Goal: Task Accomplishment & Management: Use online tool/utility

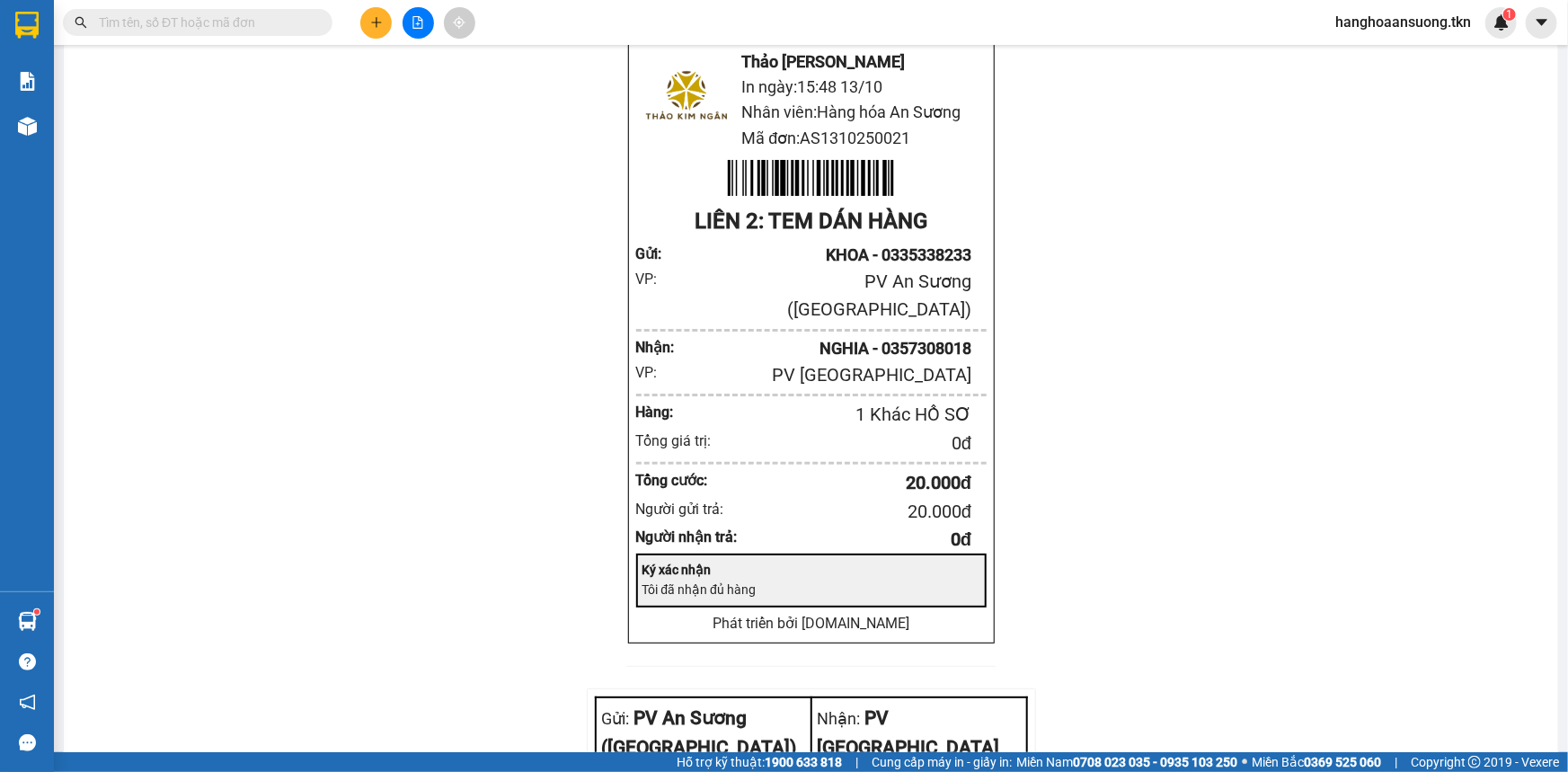
scroll to position [3426, 0]
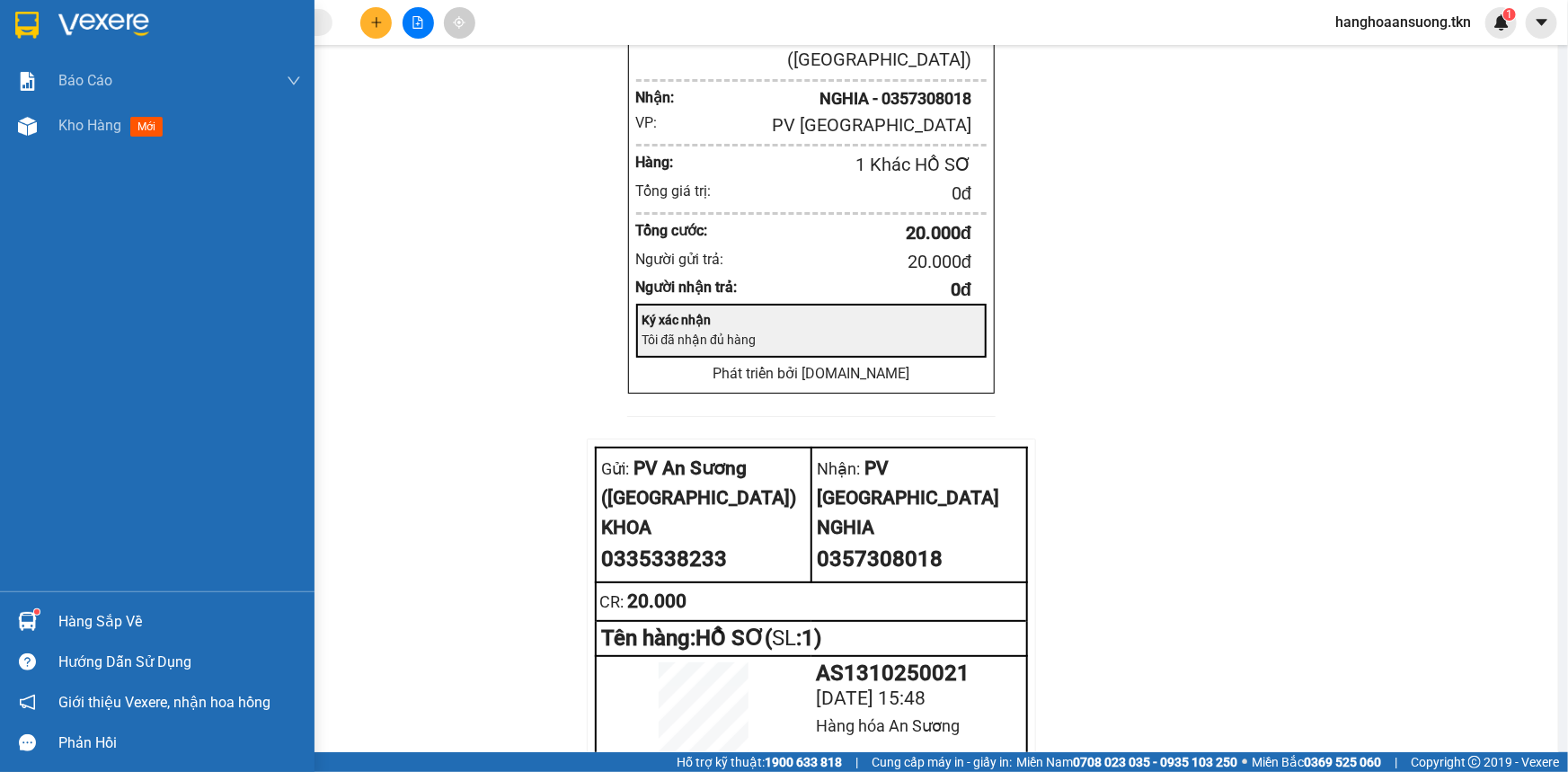
click at [28, 26] on img at bounding box center [26, 25] width 24 height 26
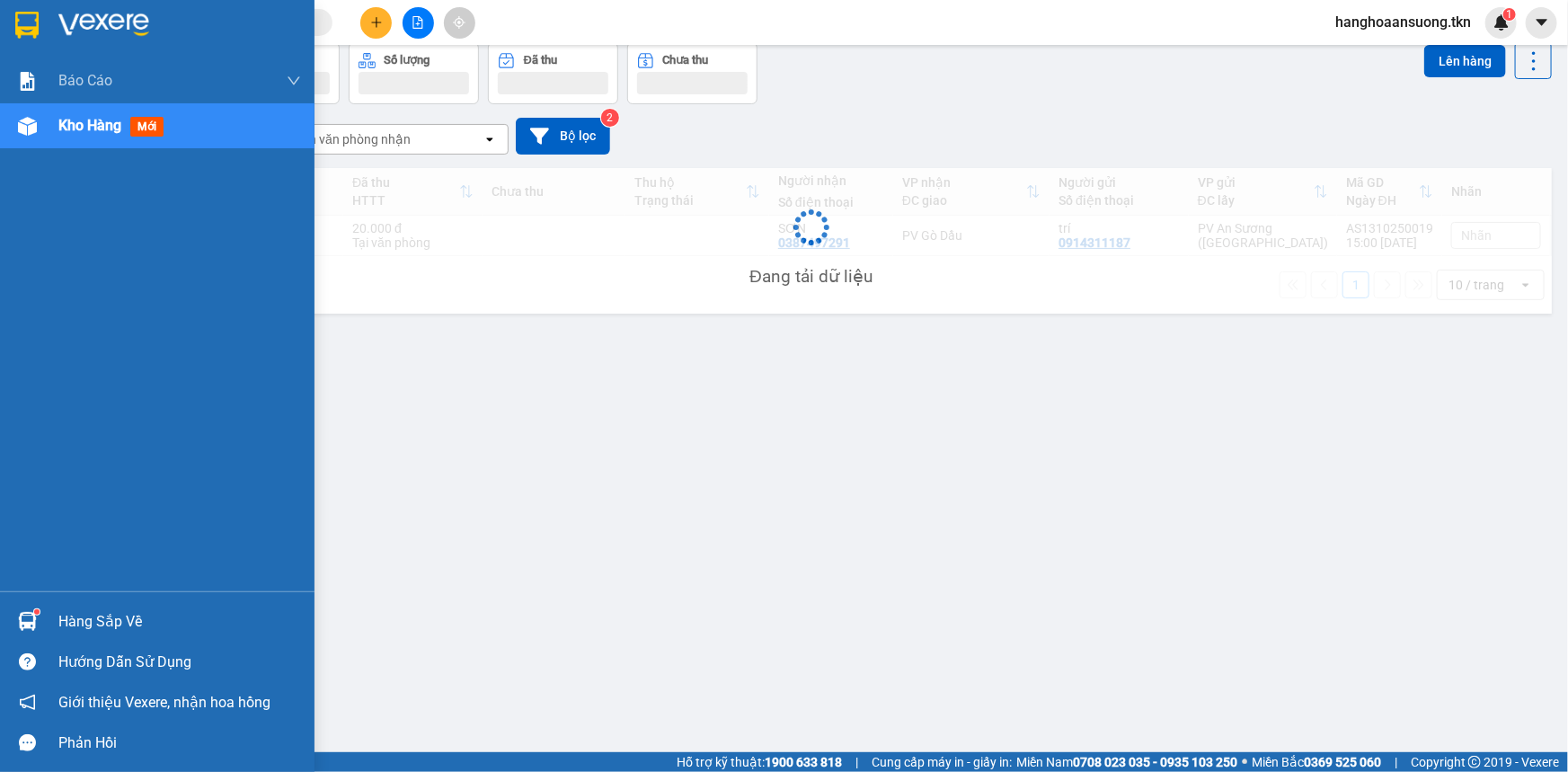
scroll to position [81, 0]
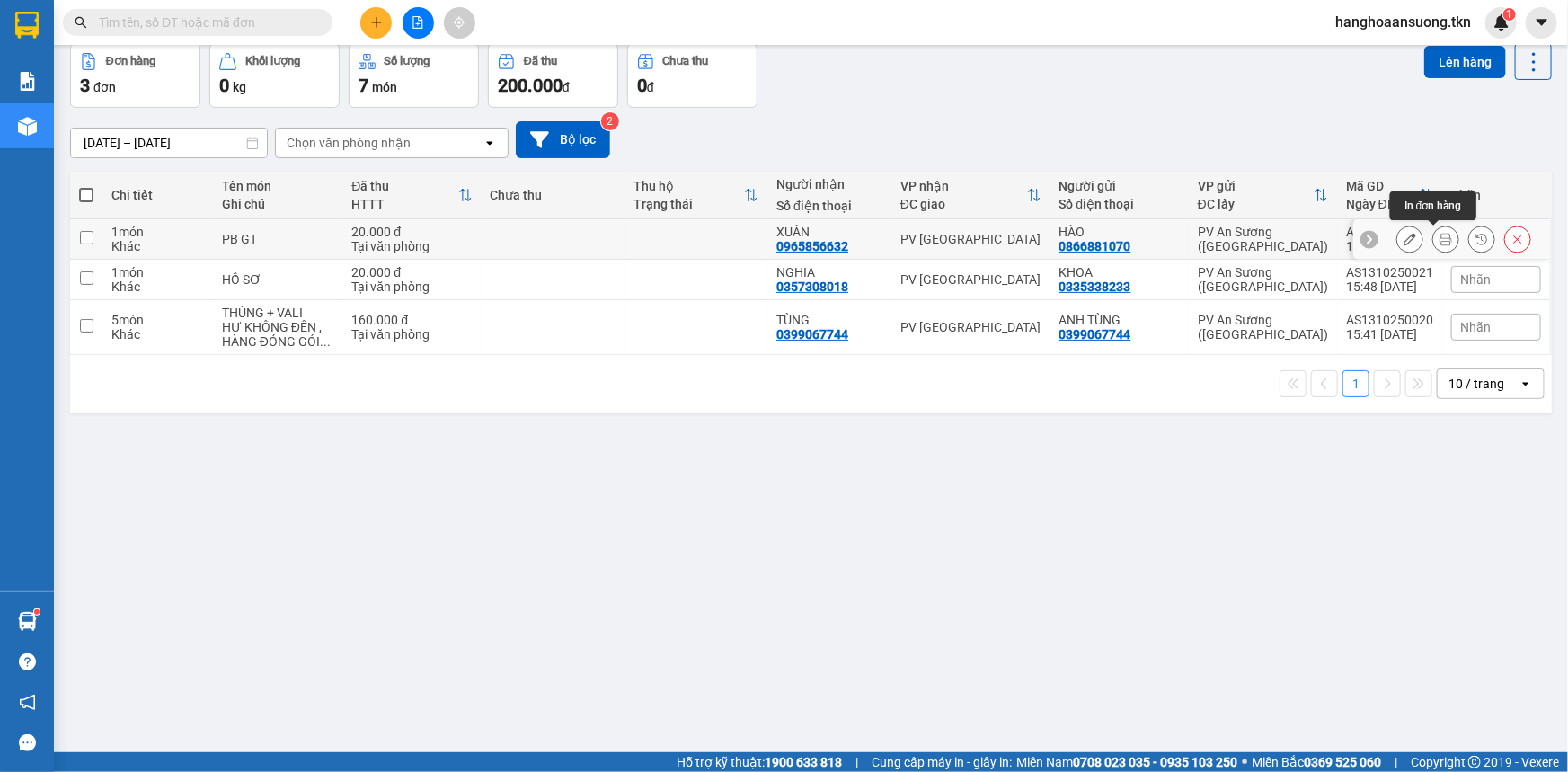
click at [1440, 241] on icon at bounding box center [1446, 238] width 12 height 12
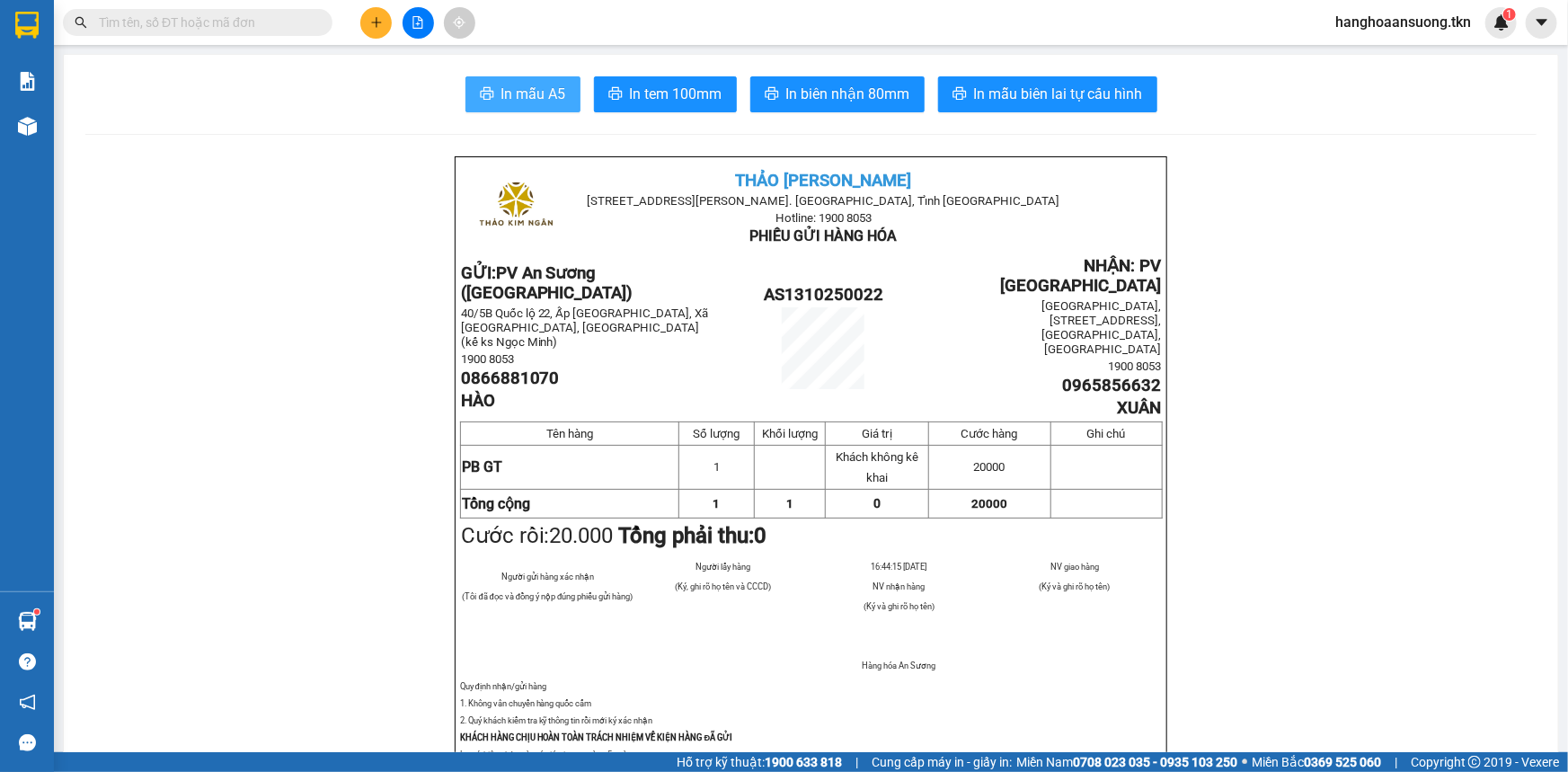
click at [510, 92] on span "In mẫu A5" at bounding box center [534, 94] width 64 height 23
